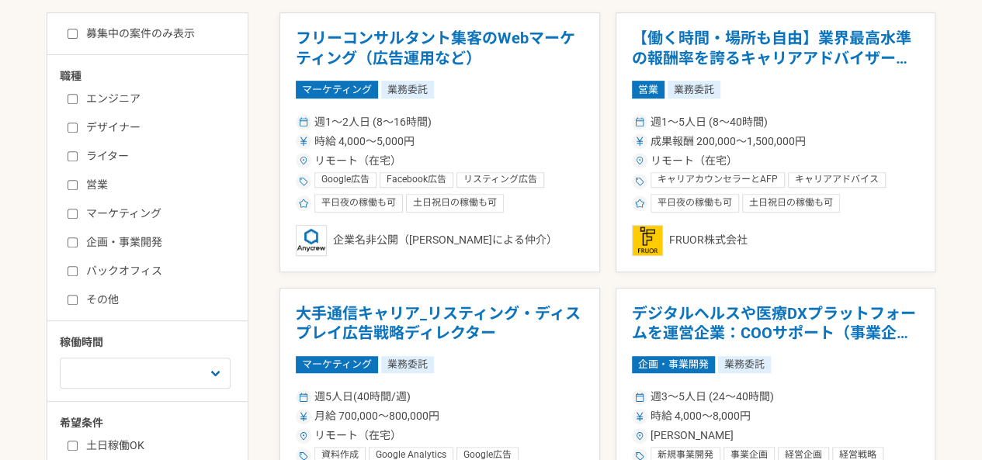
scroll to position [306, 0]
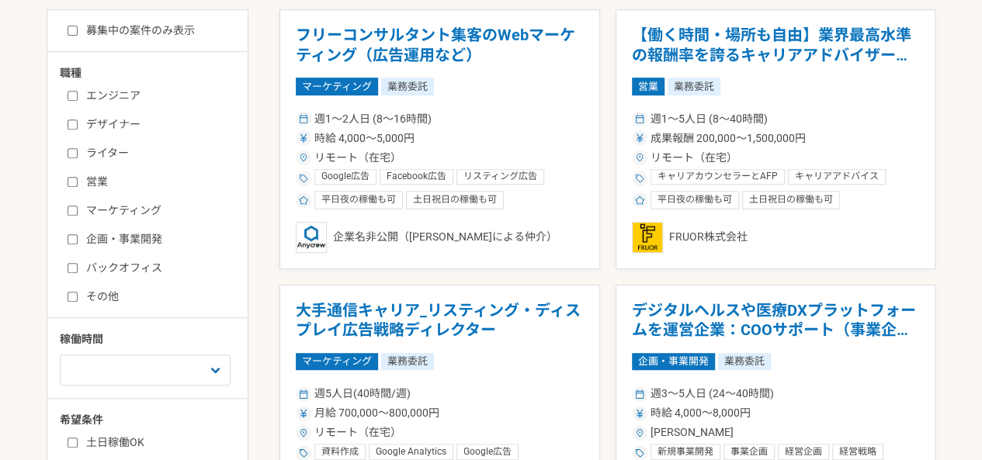
click at [92, 154] on label "ライター" at bounding box center [157, 153] width 178 height 16
click at [78, 154] on input "ライター" at bounding box center [73, 153] width 10 height 10
checkbox input "true"
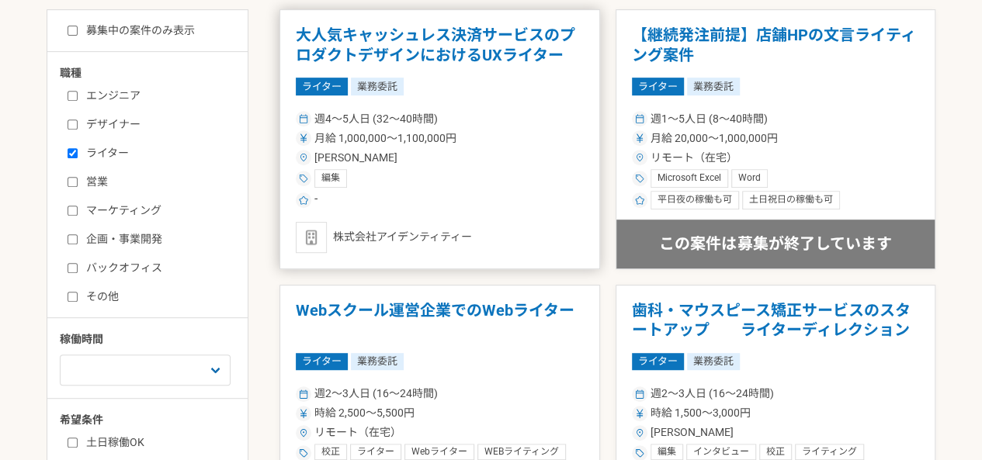
click at [469, 169] on div "編集" at bounding box center [440, 178] width 288 height 19
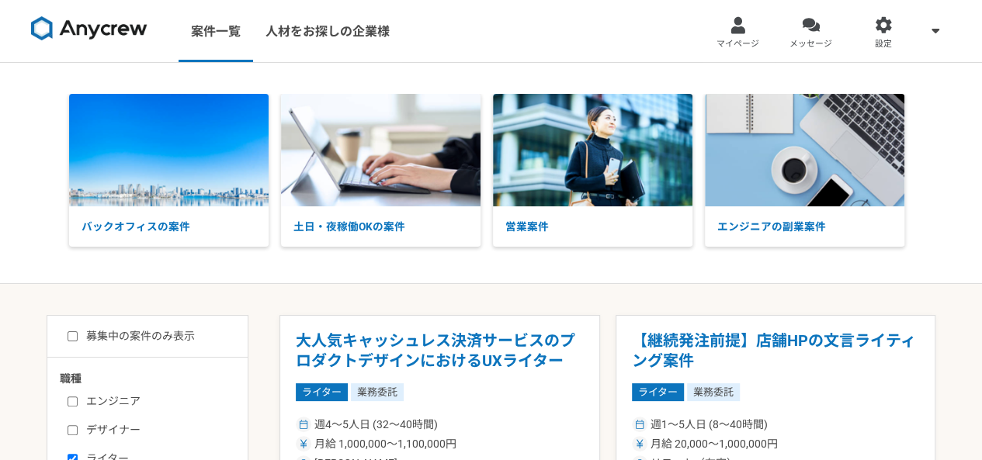
scroll to position [306, 0]
